Goal: Information Seeking & Learning: Check status

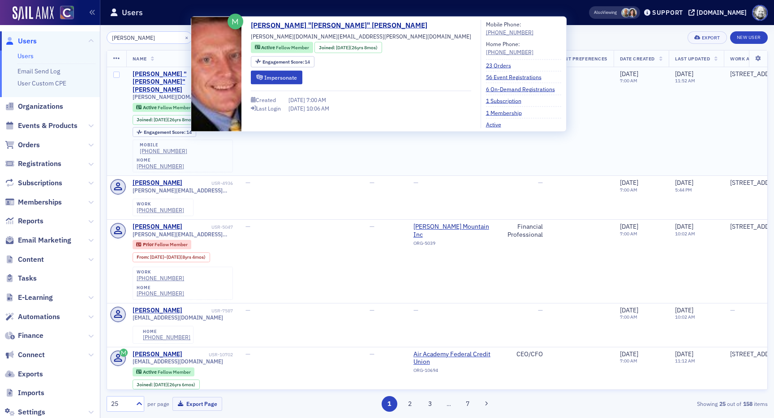
type input "brad siler"
click at [146, 73] on div "Bradley "Brad" Siler" at bounding box center [170, 82] width 74 height 24
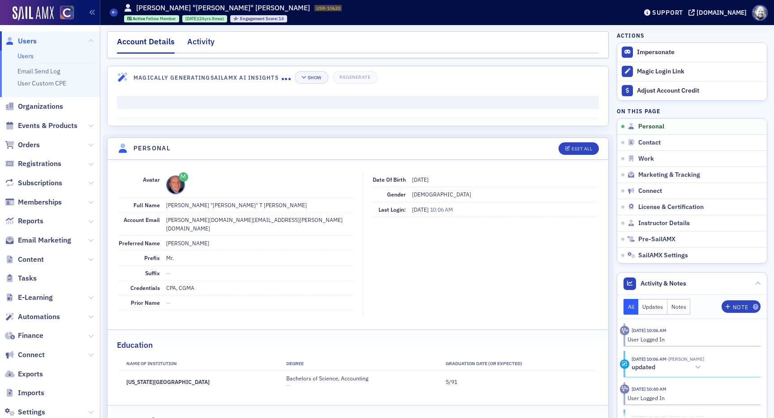
click at [208, 47] on div "Activity" at bounding box center [200, 44] width 27 height 17
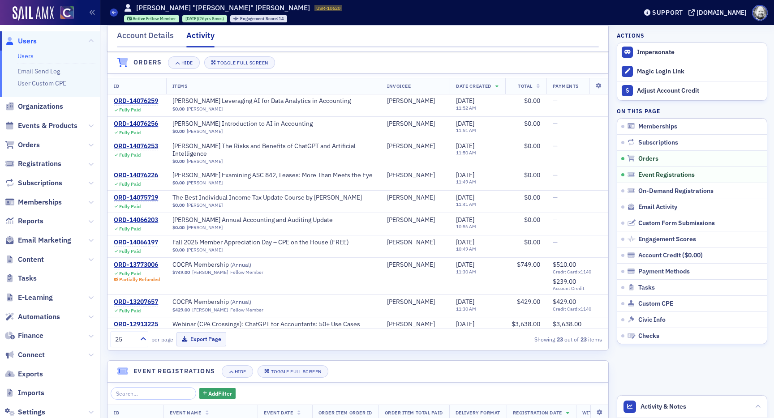
scroll to position [225, 0]
click at [141, 216] on div "ORD-14066203" at bounding box center [136, 220] width 44 height 8
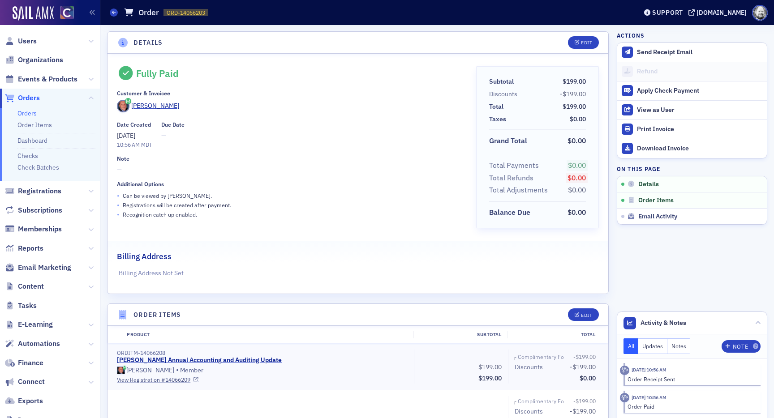
click at [162, 381] on link "View Registration # 14066209" at bounding box center [262, 380] width 291 height 8
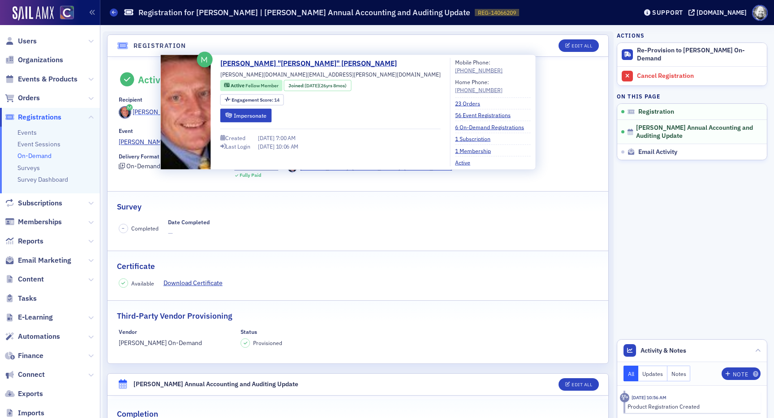
click at [142, 111] on div "[PERSON_NAME]" at bounding box center [157, 111] width 48 height 9
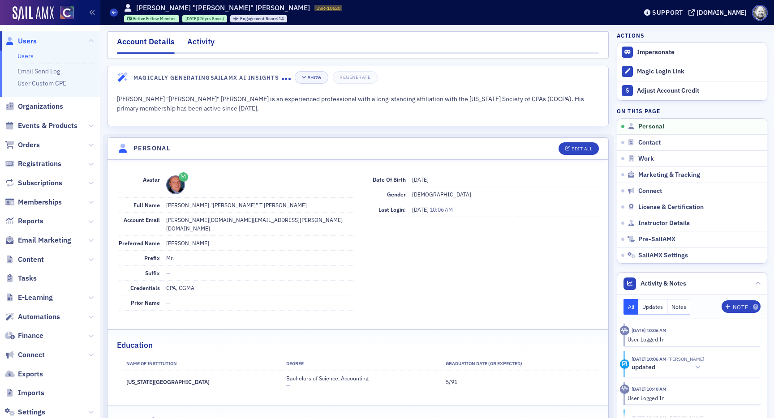
click at [197, 49] on div "Activity" at bounding box center [200, 44] width 27 height 17
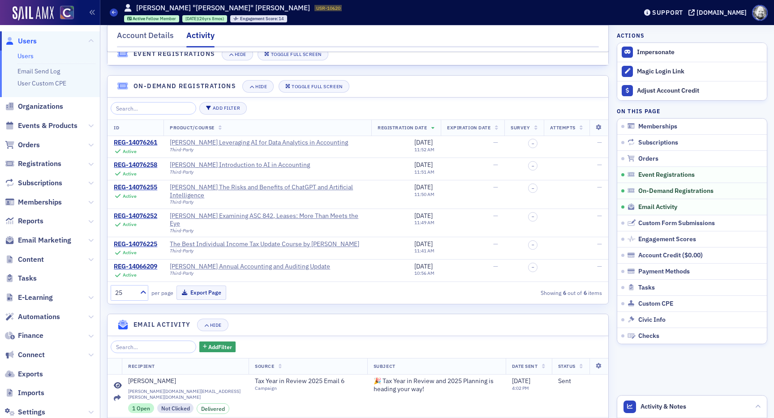
scroll to position [838, 0]
click at [266, 239] on div "The Best Individual Income Tax Update Course by [PERSON_NAME]" at bounding box center [264, 243] width 189 height 8
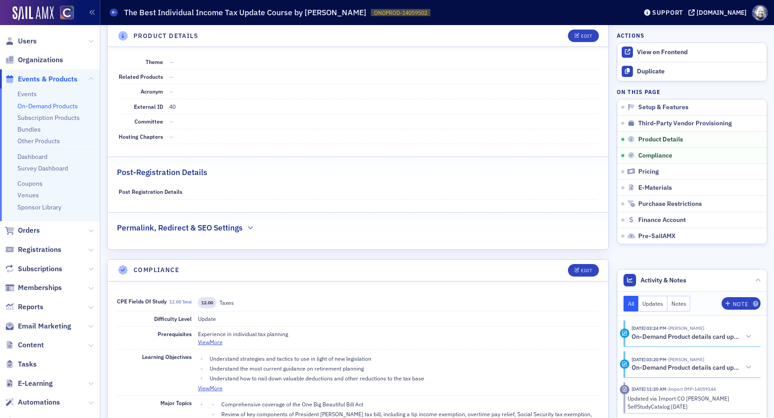
scroll to position [556, 0]
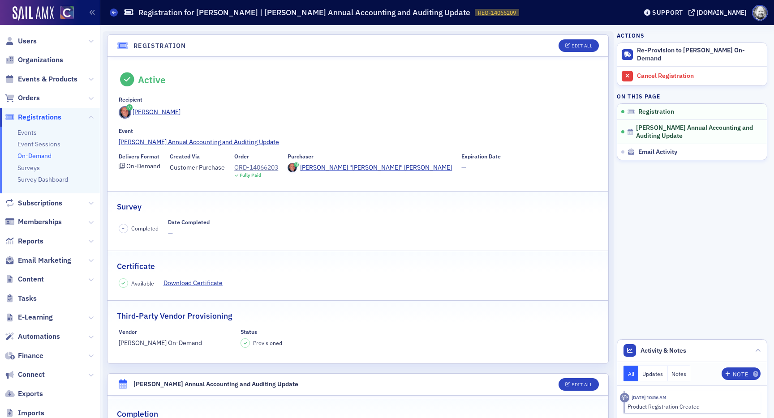
click at [45, 156] on link "On-Demand" at bounding box center [34, 156] width 34 height 8
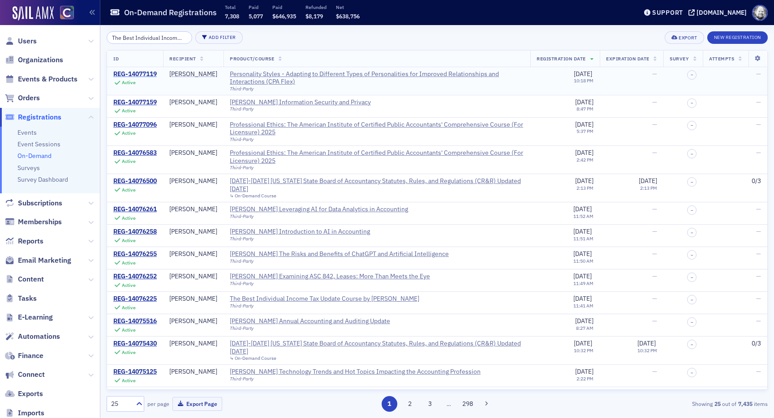
scroll to position [0, 56]
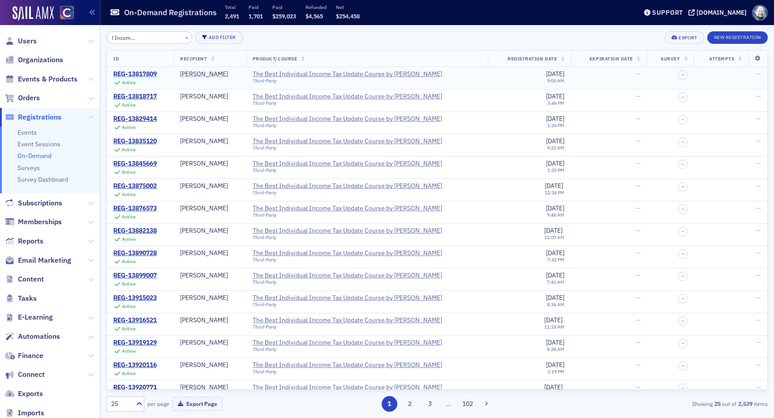
type input "The Best Individual Income Tax Update Course"
click at [134, 72] on div "REG-13817809" at bounding box center [134, 74] width 43 height 8
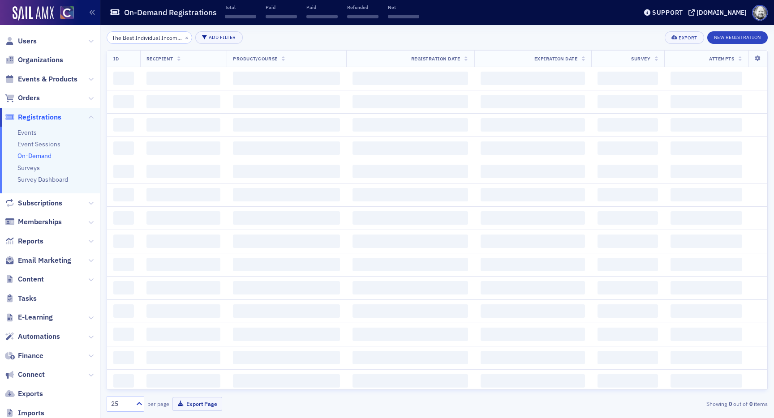
scroll to position [0, 57]
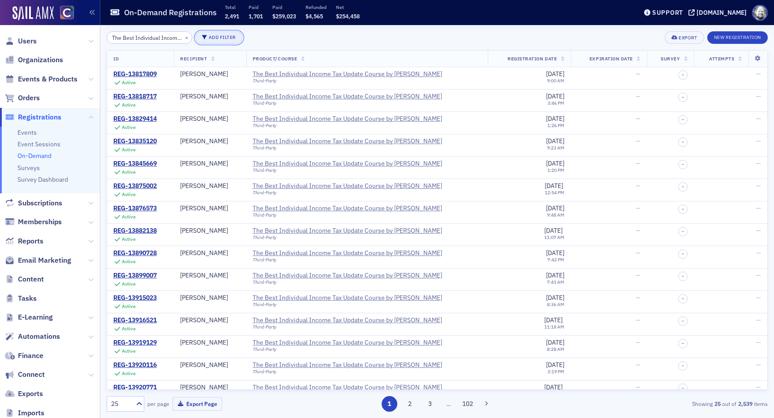
click at [202, 35] on icon "button" at bounding box center [204, 37] width 5 height 5
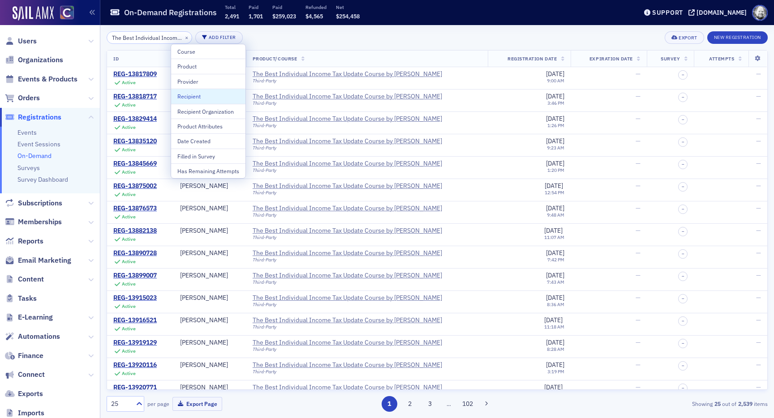
click at [196, 95] on div "Recipient" at bounding box center [208, 96] width 62 height 8
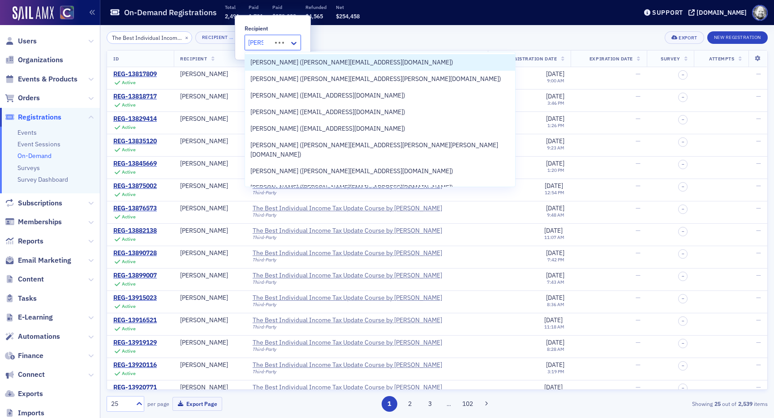
type input "brad s"
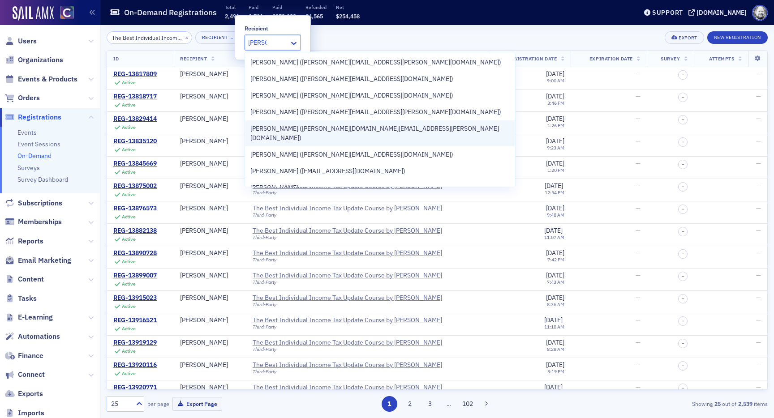
click at [270, 130] on span "Brad Siler (bradley.siler.cpa@gmail.com)" at bounding box center [379, 133] width 259 height 19
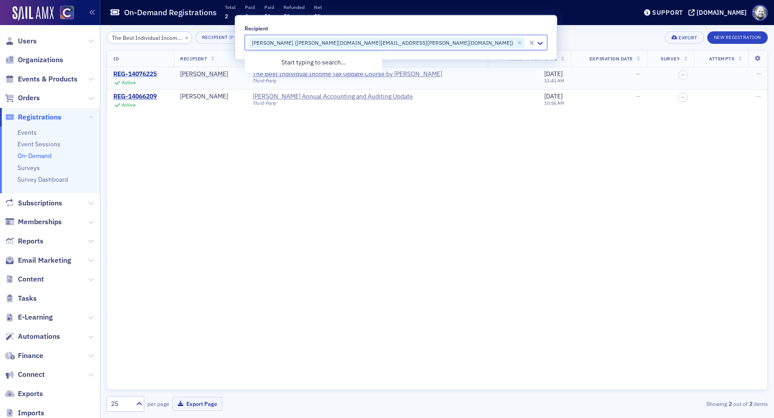
click at [138, 71] on div "REG-14076225" at bounding box center [134, 74] width 43 height 8
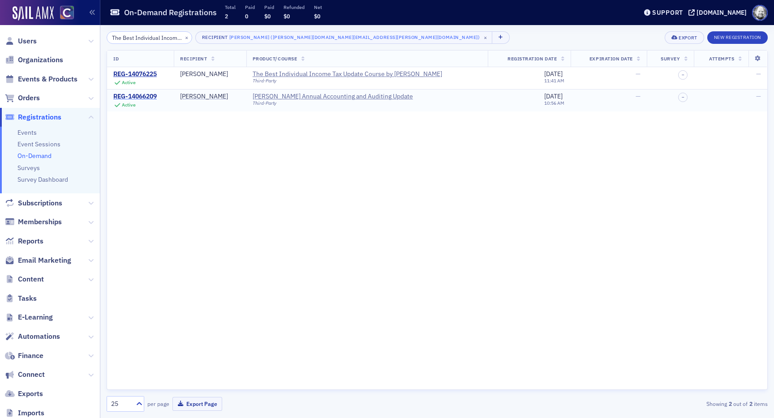
click at [141, 99] on div "REG-14066209" at bounding box center [134, 97] width 43 height 8
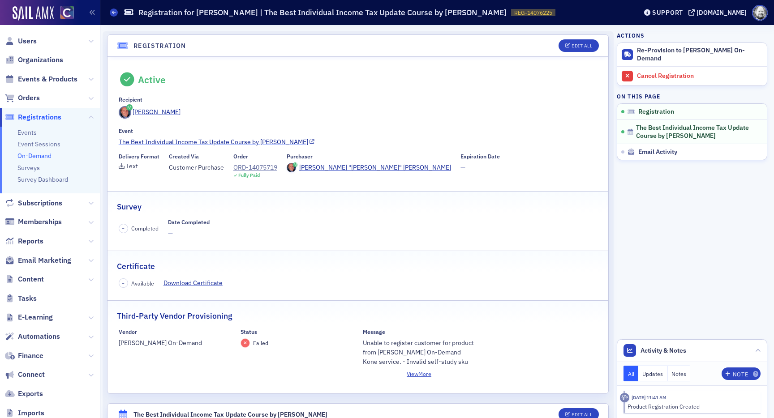
click at [244, 146] on link "The Best Individual Income Tax Update Course by Surgent" at bounding box center [358, 141] width 479 height 9
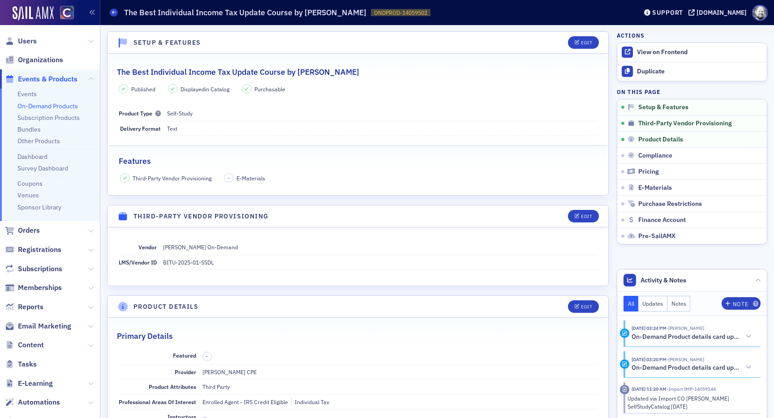
click at [127, 72] on h2 "The Best Individual Income Tax Update Course by [PERSON_NAME]" at bounding box center [238, 72] width 242 height 12
drag, startPoint x: 119, startPoint y: 72, endPoint x: 321, endPoint y: 73, distance: 201.9
click at [321, 73] on h2 "The Best Individual Income Tax Update Course by [PERSON_NAME]" at bounding box center [238, 72] width 242 height 12
copy h2 "he Best Individual Income Tax Update Course by Surgen"
click at [35, 249] on span "Registrations" at bounding box center [39, 250] width 43 height 10
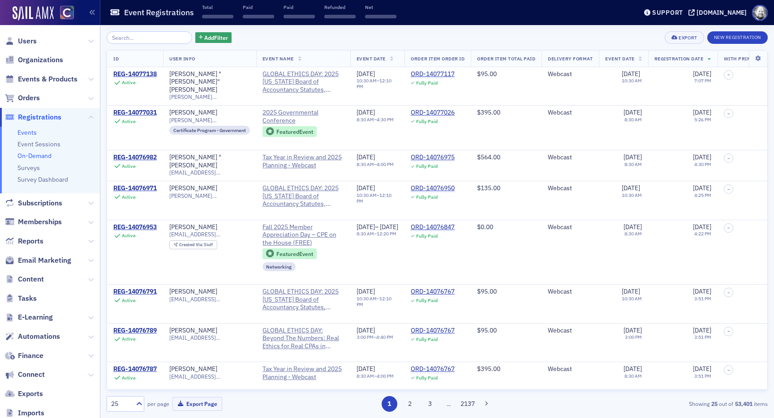
click at [36, 156] on link "On-Demand" at bounding box center [34, 156] width 34 height 8
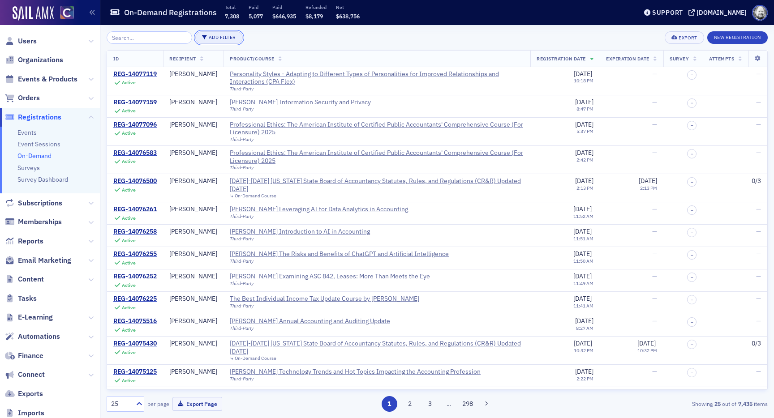
click at [202, 39] on button "Add Filter" at bounding box center [218, 37] width 47 height 13
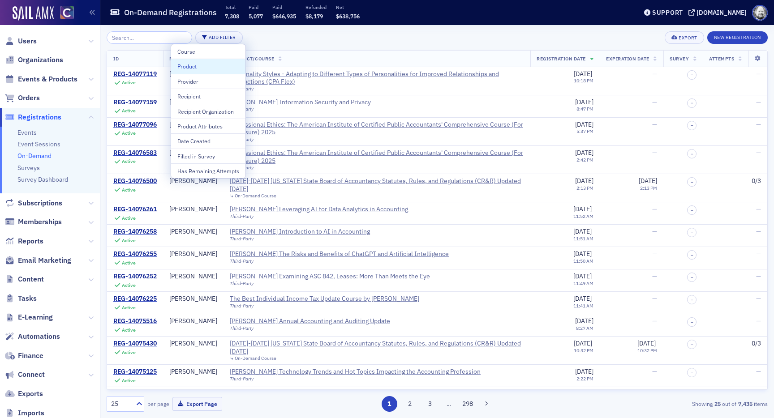
click at [197, 72] on button "Product" at bounding box center [208, 66] width 74 height 15
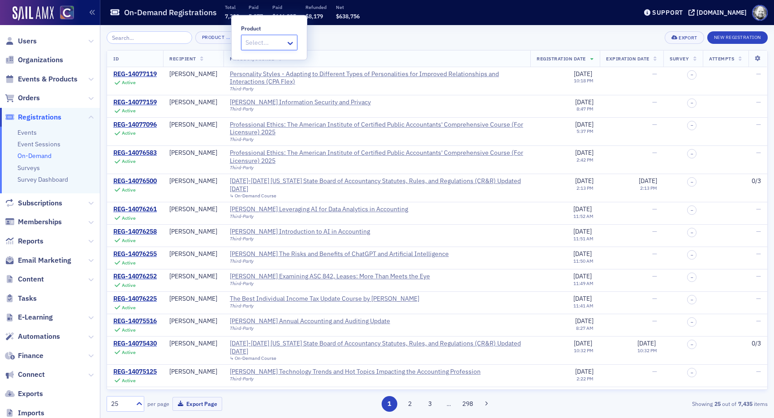
type input "he Best Individual Income Tax Update Course by Surgen"
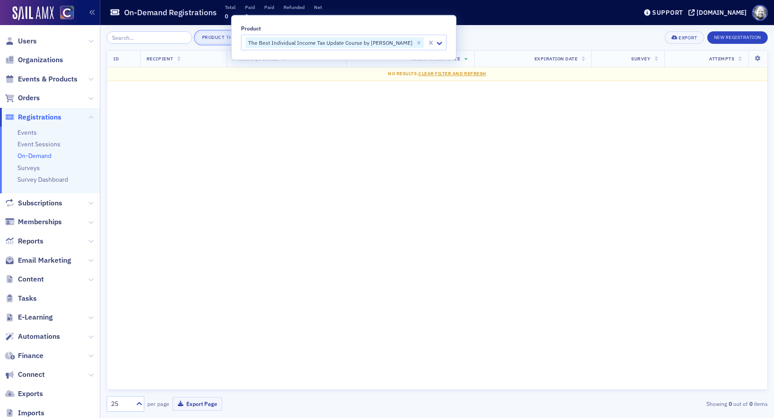
click at [226, 39] on div "The Best Individual Income Tax Update Course by [PERSON_NAME]" at bounding box center [313, 37] width 174 height 9
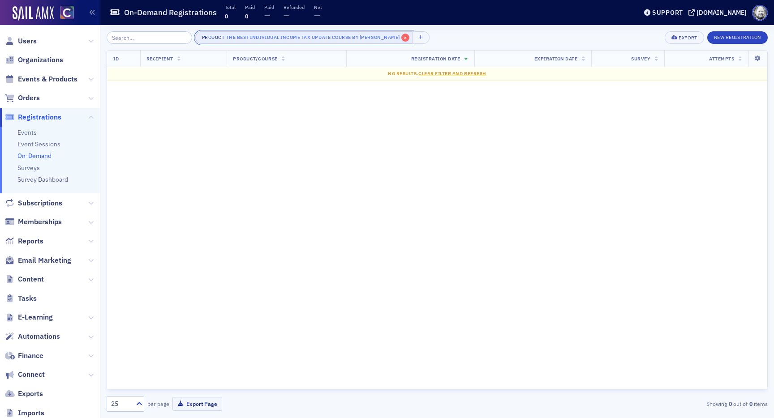
click at [401, 34] on span "×" at bounding box center [405, 38] width 8 height 8
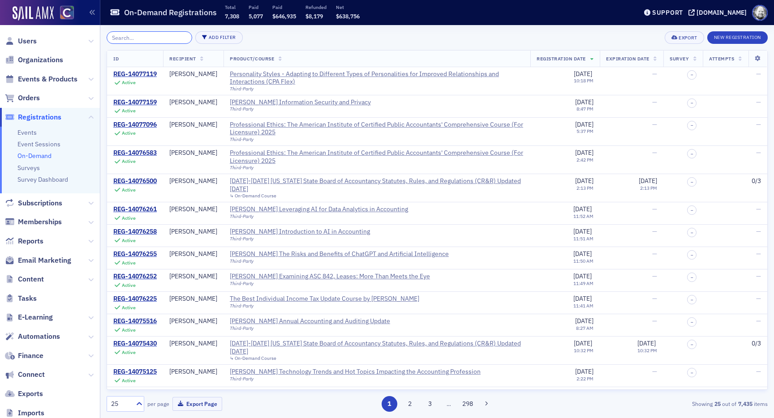
click at [145, 43] on input "search" at bounding box center [150, 37] width 86 height 13
paste input "he Best Individual Income Tax Update Course by Surgen"
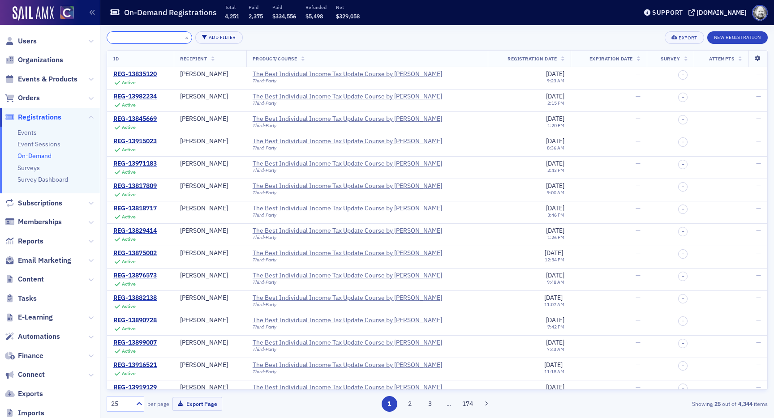
type input "he Best Individual Income Tax Update Course by Surgen"
click at [758, 57] on icon at bounding box center [757, 58] width 18 height 5
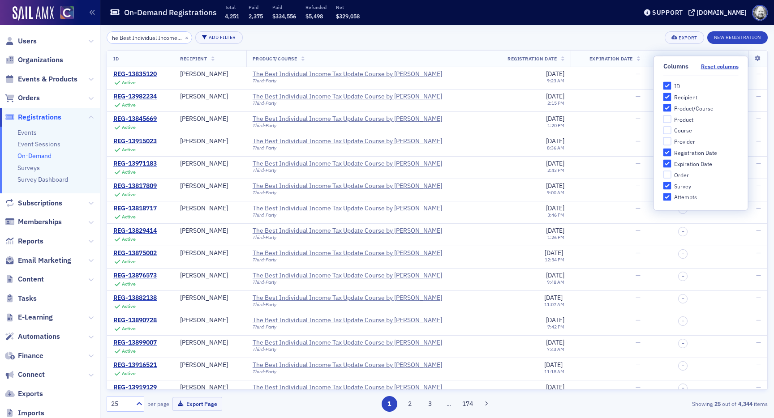
click at [683, 116] on div "Product" at bounding box center [683, 119] width 19 height 8
click at [671, 116] on input "Product" at bounding box center [667, 119] width 8 height 8
checkbox input "true"
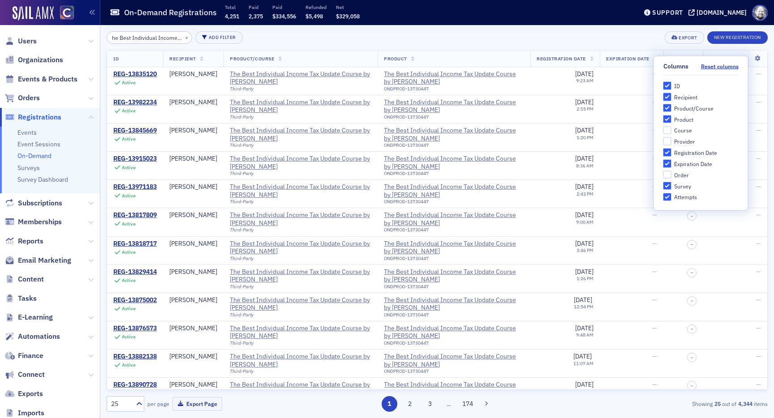
click at [568, 37] on div "he Best Individual Income Tax Update Course by Surgen × Add Filter Export New R…" at bounding box center [437, 37] width 661 height 13
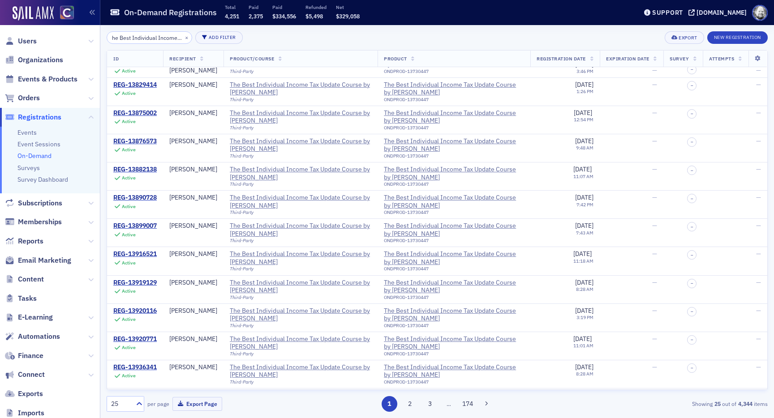
scroll to position [188, 0]
click at [148, 331] on td "REG-13920771 Active" at bounding box center [135, 345] width 56 height 28
click at [148, 336] on div "REG-13920771" at bounding box center [134, 339] width 43 height 8
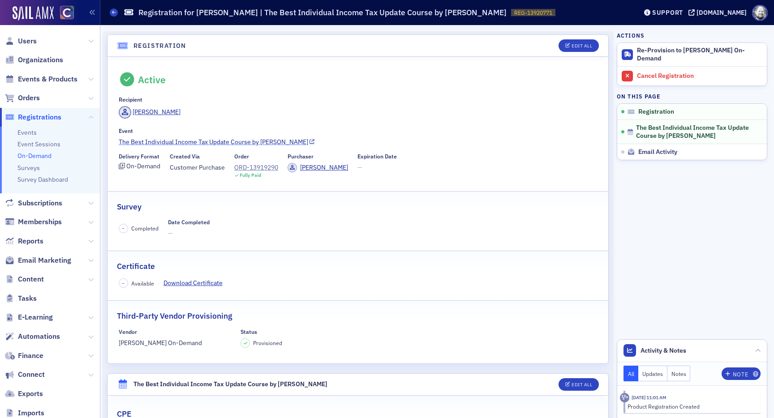
click at [216, 143] on link "The Best Individual Income Tax Update Course by [PERSON_NAME]" at bounding box center [358, 141] width 479 height 9
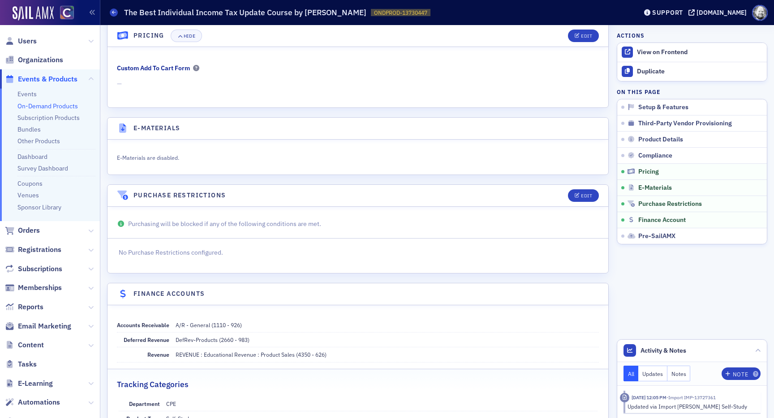
scroll to position [1234, 0]
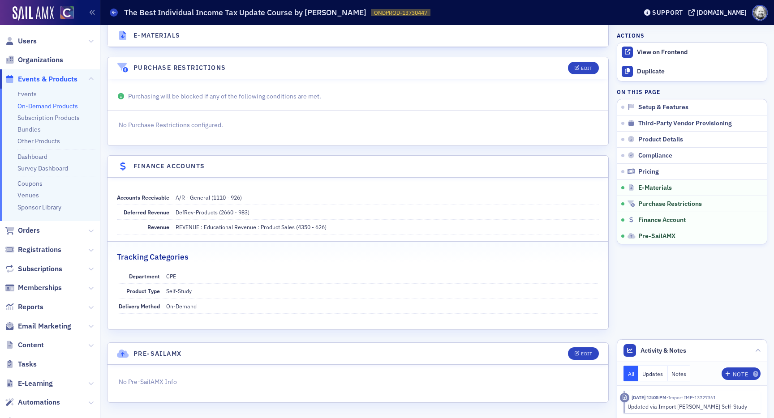
click at [45, 103] on link "On-Demand Products" at bounding box center [47, 106] width 60 height 8
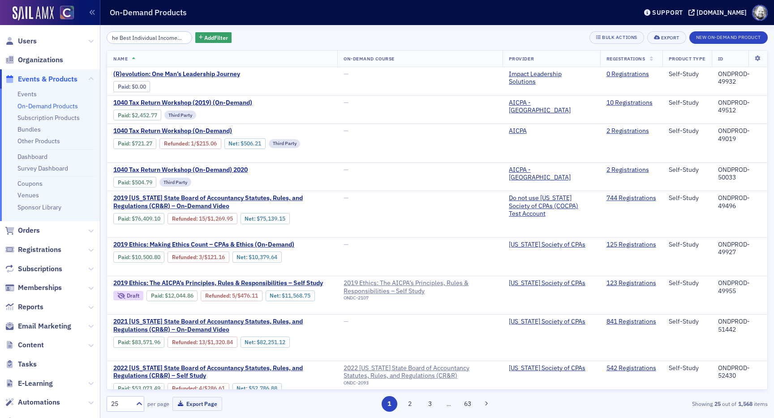
scroll to position [0, 79]
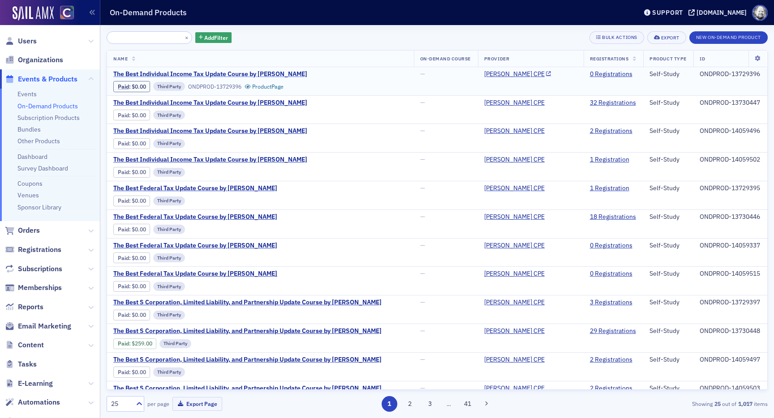
type input "he Best Individual Income Tax Update Course by Surgen"
click at [239, 74] on span "The Best Individual Income Tax Update Course by [PERSON_NAME]" at bounding box center [210, 74] width 194 height 8
click at [239, 102] on span "The Best Individual Income Tax Update Course by [PERSON_NAME]" at bounding box center [210, 103] width 194 height 8
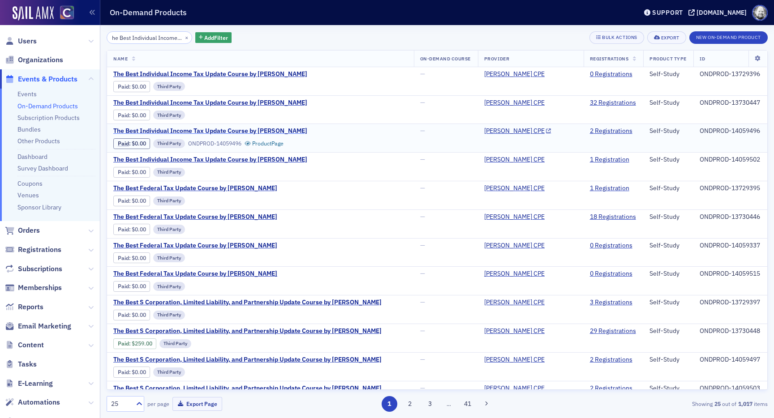
click at [238, 130] on span "The Best Individual Income Tax Update Course by [PERSON_NAME]" at bounding box center [210, 131] width 194 height 8
click at [237, 161] on span "The Best Individual Income Tax Update Course by [PERSON_NAME]" at bounding box center [210, 160] width 194 height 8
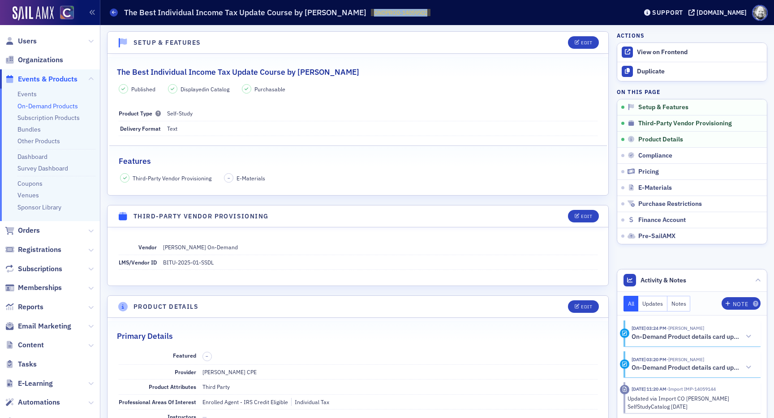
drag, startPoint x: 340, startPoint y: 11, endPoint x: 404, endPoint y: 12, distance: 64.5
click at [405, 12] on div "On-Demand Products The Best Individual Income Tax Update Course by Surgent ONDP…" at bounding box center [366, 12] width 513 height 17
copy span "ONDPROD-14059502"
click at [33, 259] on span "Subscriptions" at bounding box center [50, 268] width 100 height 19
click at [35, 252] on span "Registrations" at bounding box center [39, 250] width 43 height 10
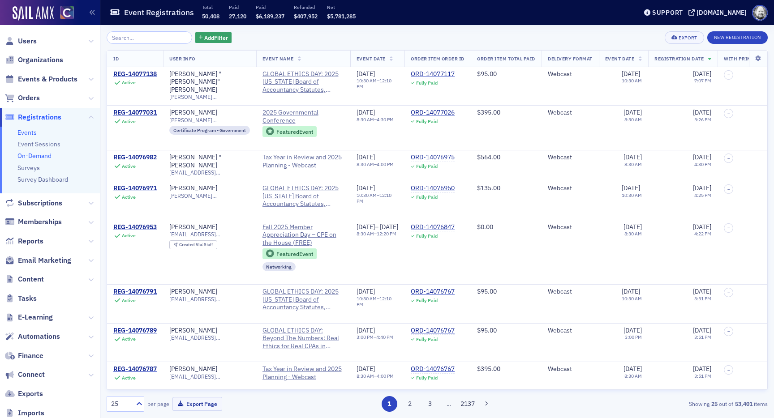
click at [32, 156] on link "On-Demand" at bounding box center [34, 156] width 34 height 8
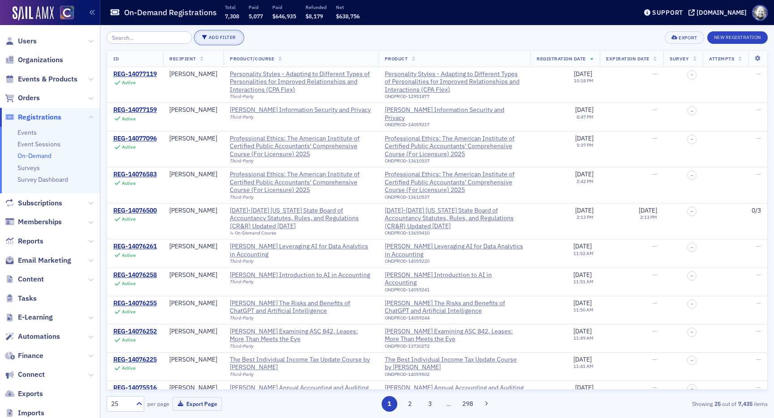
click at [218, 39] on button "Add Filter" at bounding box center [218, 37] width 47 height 13
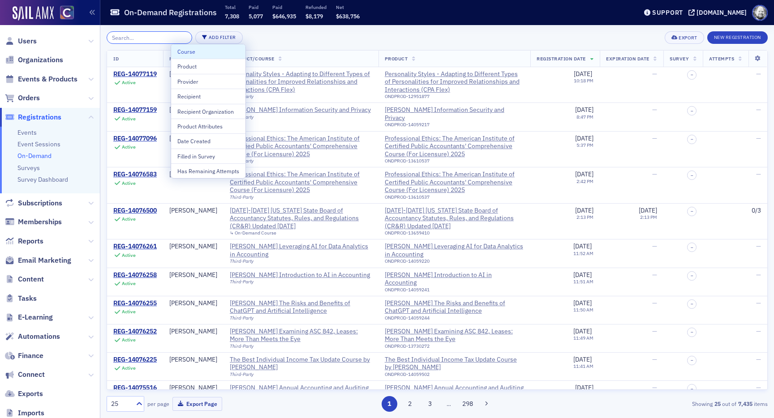
click at [143, 40] on input "search" at bounding box center [150, 37] width 86 height 13
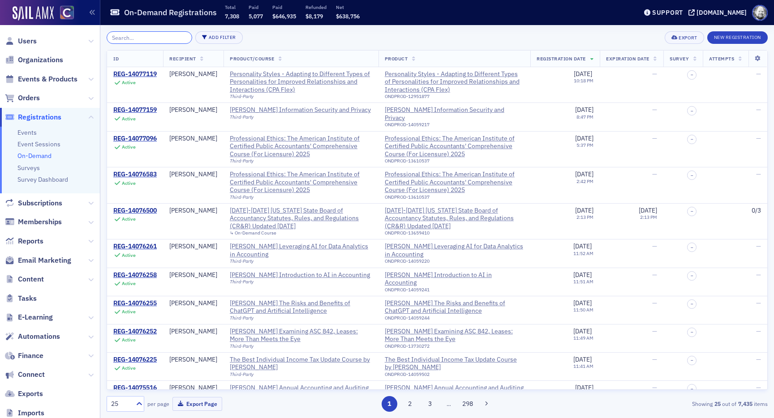
paste input "ONDPROD-14059502"
type input "ONDPROD-14059502"
click at [753, 55] on th at bounding box center [757, 59] width 19 height 17
click at [756, 58] on icon at bounding box center [757, 58] width 18 height 5
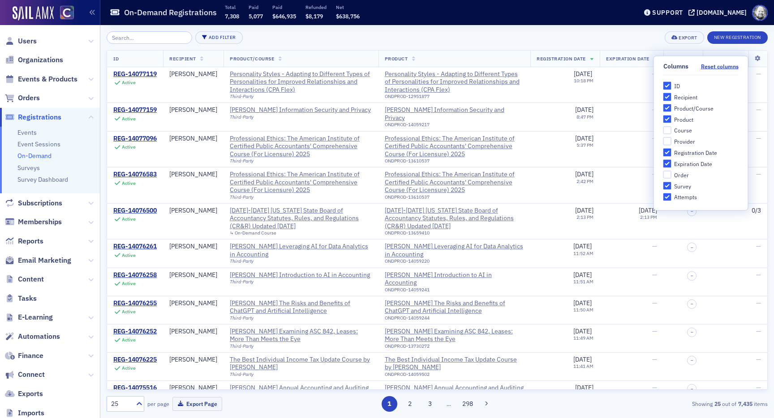
click at [547, 39] on div "Add Filter Export New Registration" at bounding box center [437, 37] width 661 height 13
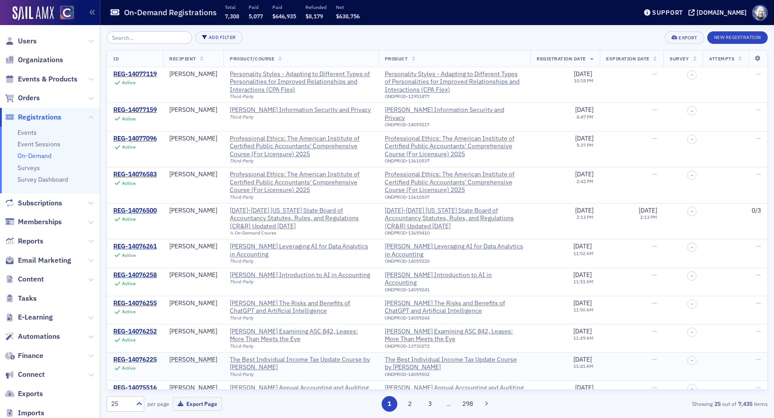
click at [145, 356] on div "REG-14076225" at bounding box center [134, 360] width 43 height 8
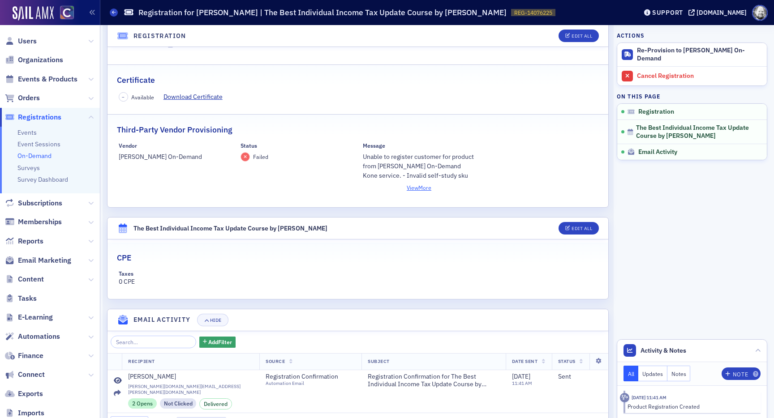
scroll to position [218, 0]
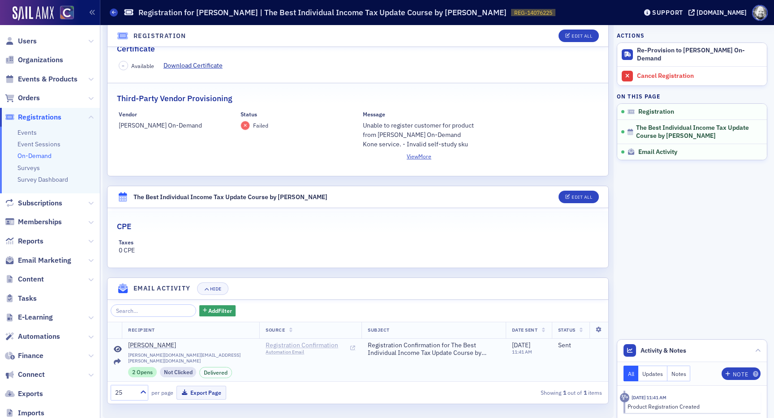
click at [265, 344] on span "Registration Confirmation" at bounding box center [305, 346] width 81 height 8
click at [119, 347] on icon at bounding box center [118, 349] width 8 height 7
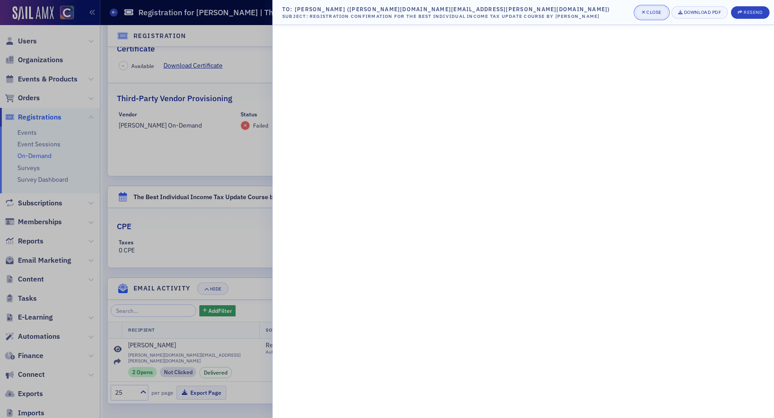
click at [651, 14] on div "Close" at bounding box center [653, 12] width 15 height 5
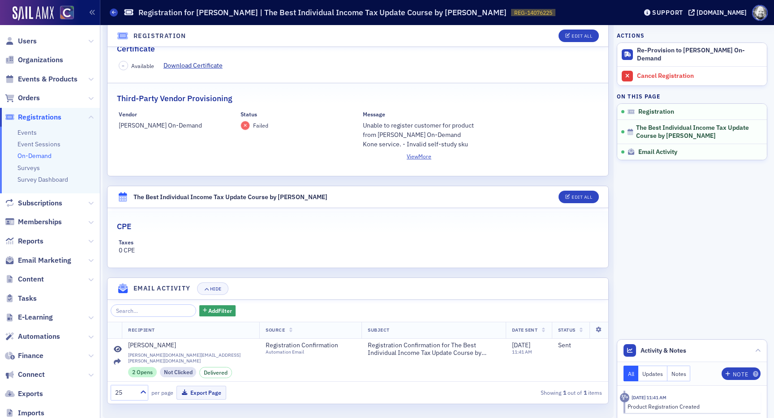
scroll to position [0, 0]
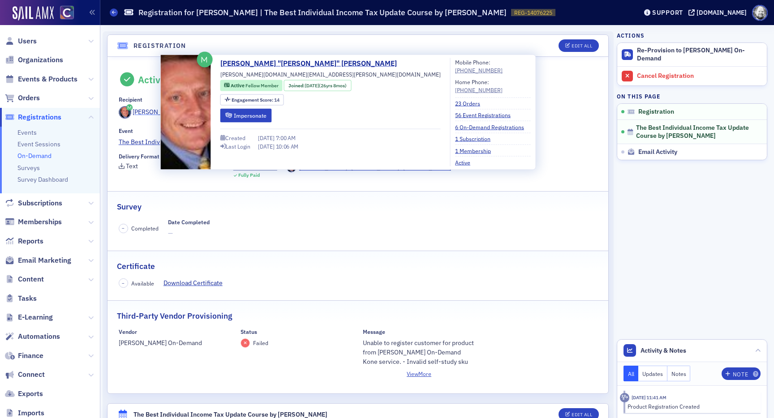
click at [143, 115] on div "[PERSON_NAME]" at bounding box center [157, 111] width 48 height 9
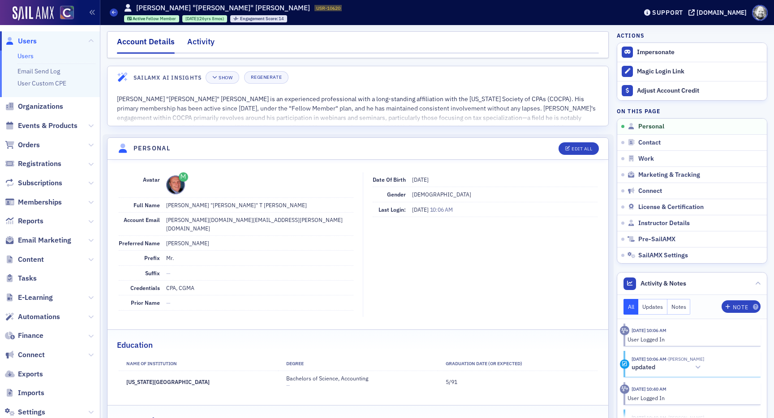
click at [203, 46] on div "Activity" at bounding box center [200, 44] width 27 height 17
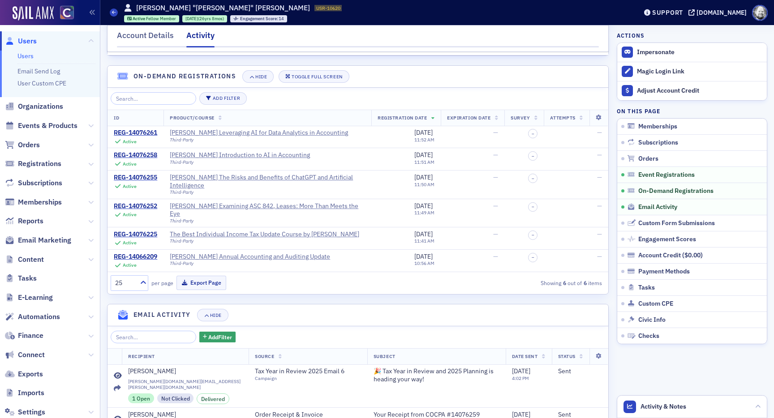
scroll to position [848, 0]
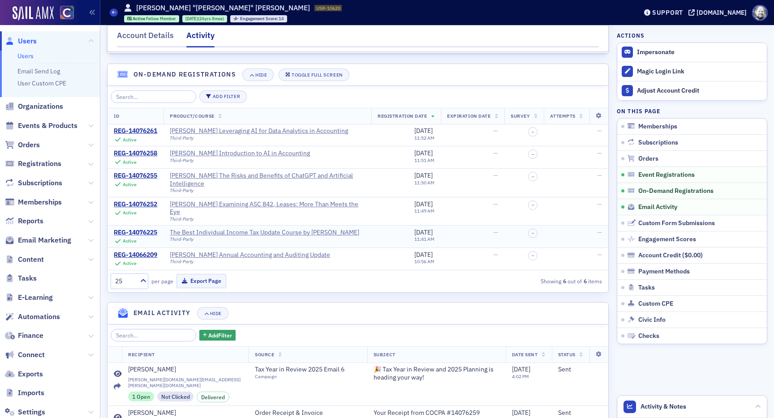
click at [138, 229] on div "REG-14076225" at bounding box center [135, 233] width 43 height 8
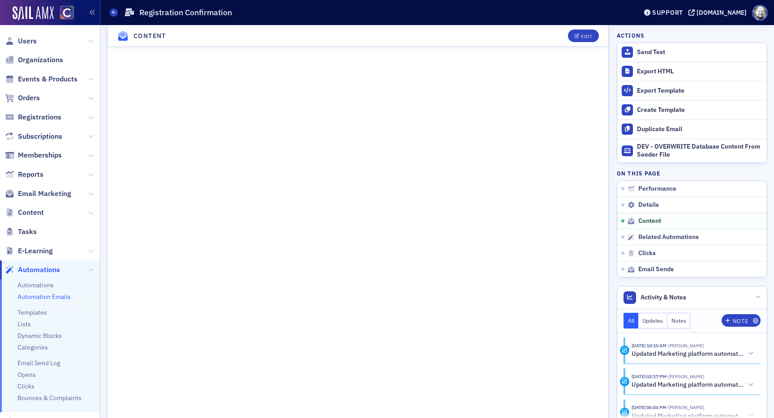
scroll to position [427, 0]
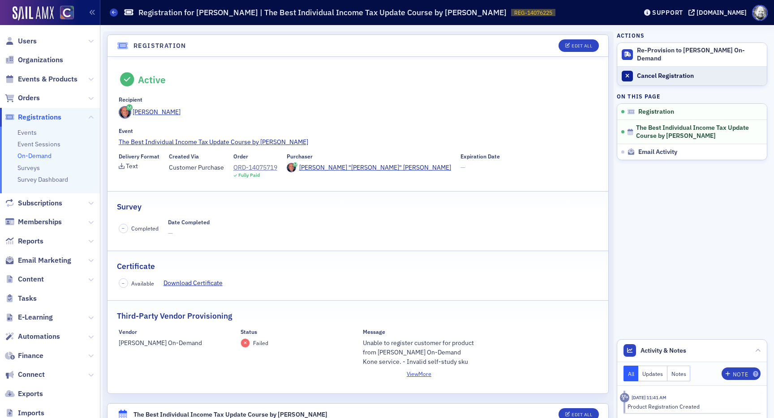
click at [650, 72] on div "Cancel Registration" at bounding box center [699, 76] width 125 height 8
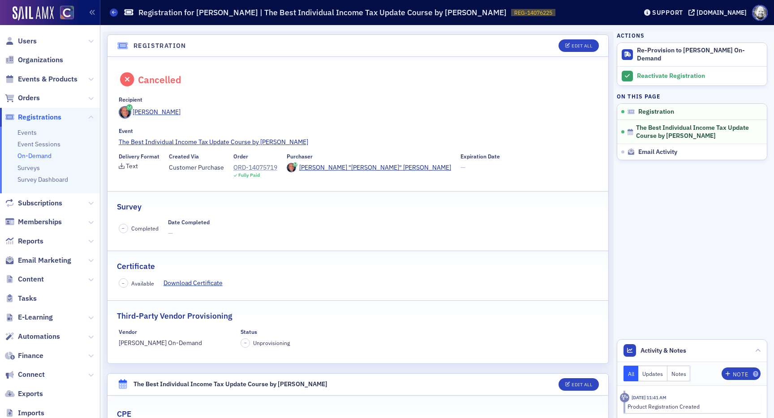
click at [266, 169] on div "ORD-14075719" at bounding box center [255, 167] width 44 height 9
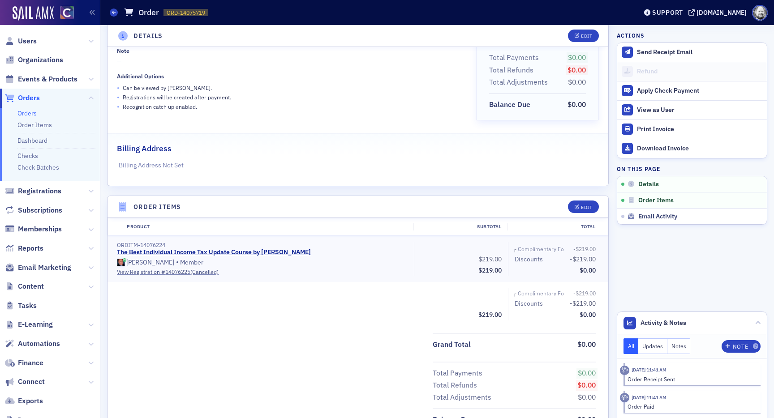
scroll to position [109, 0]
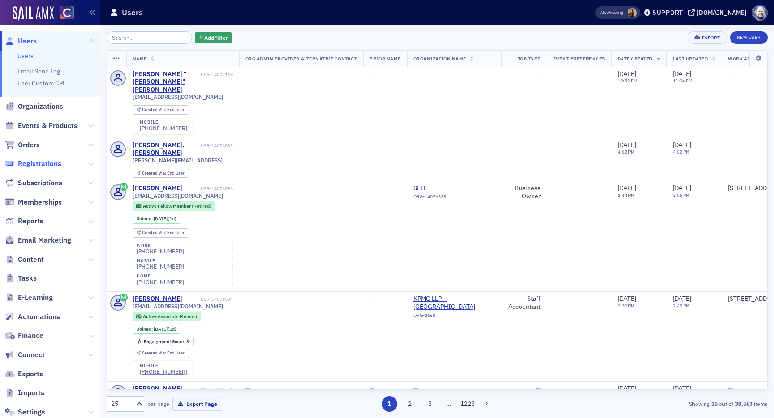
click at [39, 162] on span "Registrations" at bounding box center [39, 164] width 43 height 10
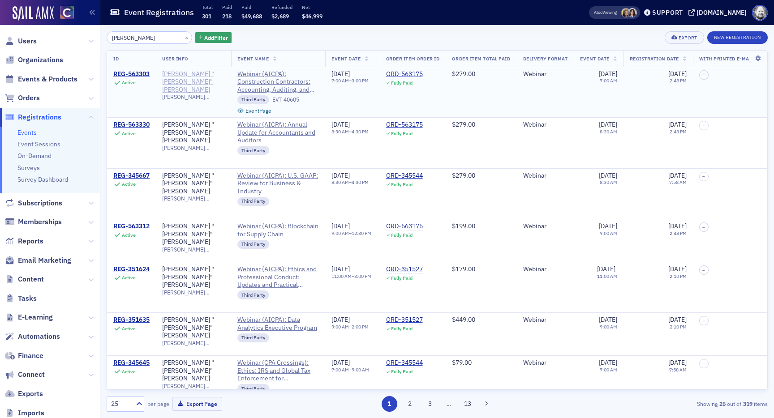
type input "brad siler"
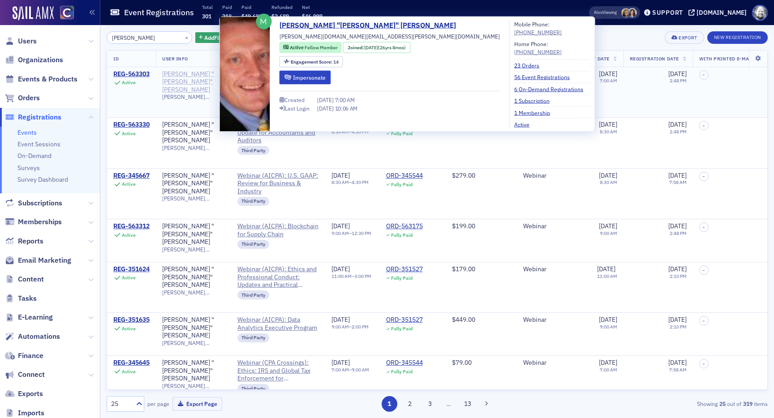
click at [185, 74] on div "[PERSON_NAME] "[PERSON_NAME]" [PERSON_NAME]" at bounding box center [193, 82] width 63 height 24
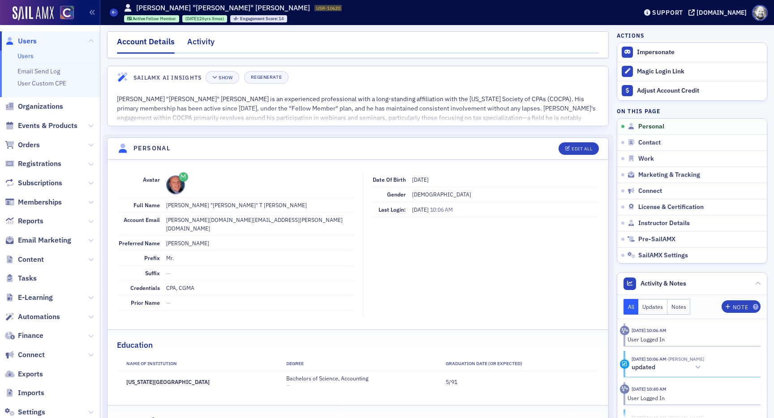
click at [192, 43] on div "Activity" at bounding box center [200, 44] width 27 height 17
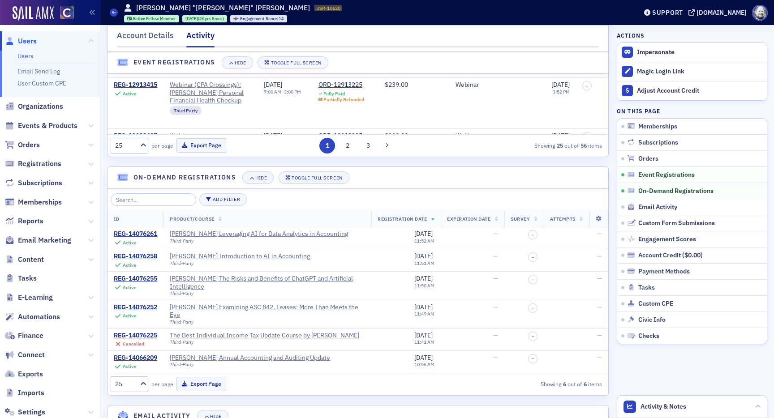
scroll to position [820, 0]
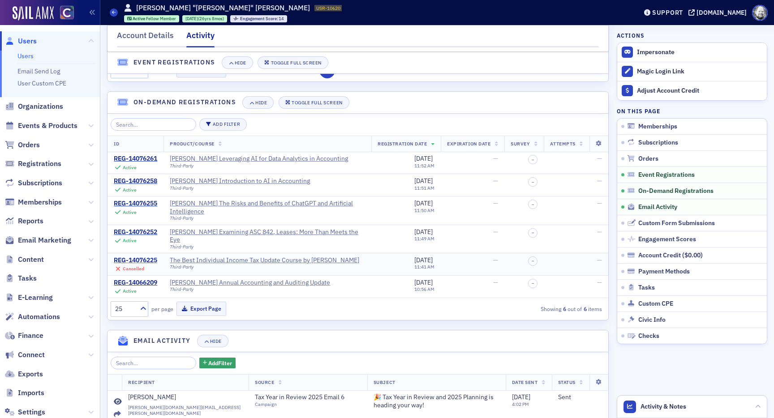
click at [143, 257] on div "REG-14076225" at bounding box center [135, 261] width 43 height 8
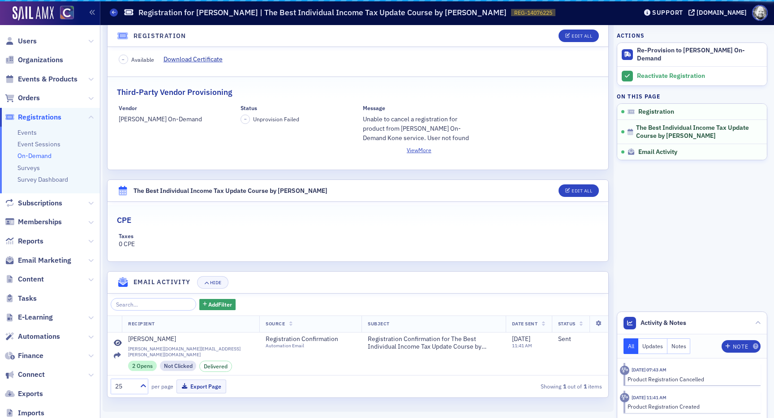
scroll to position [218, 0]
